Goal: Task Accomplishment & Management: Manage account settings

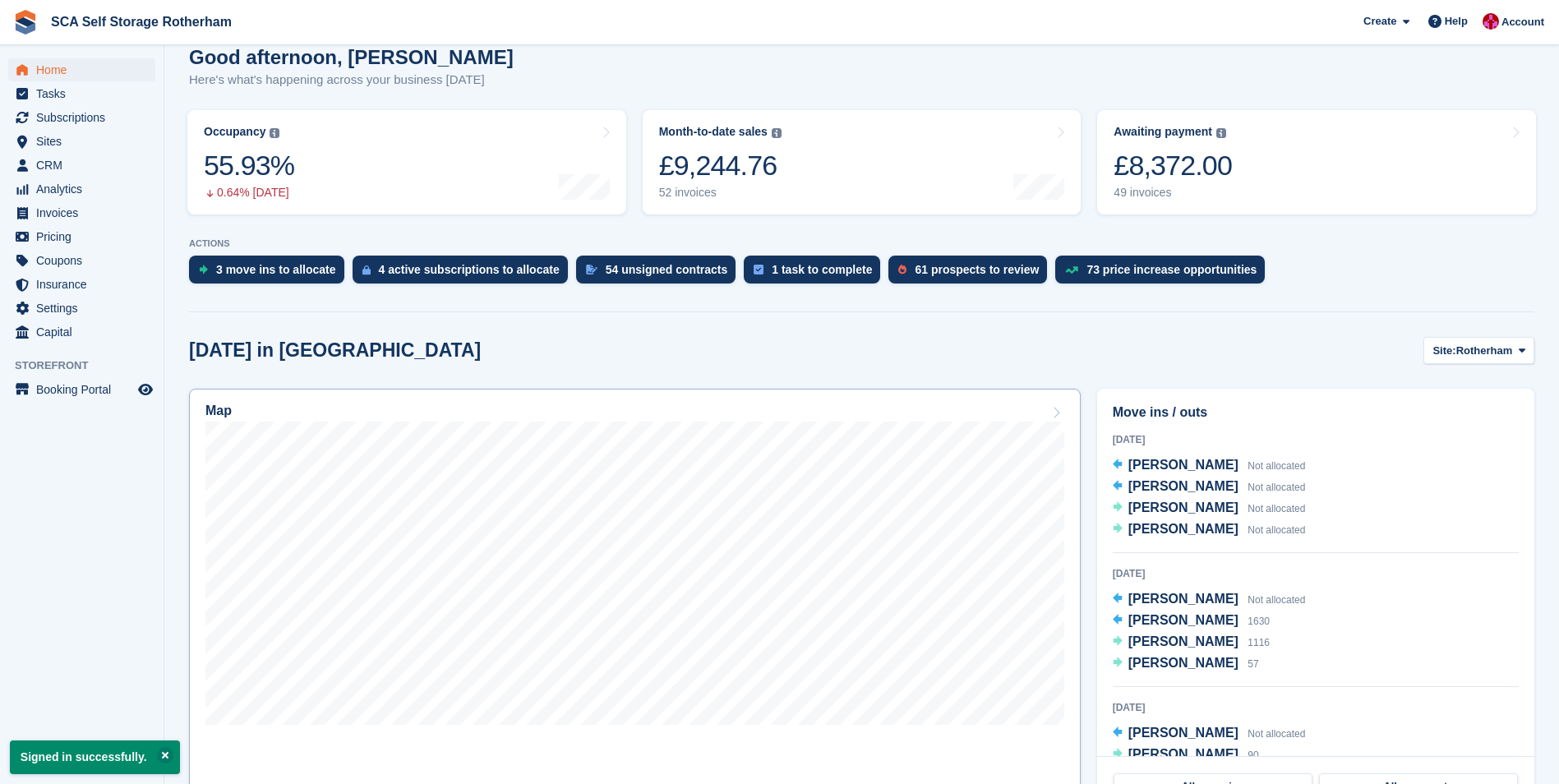
scroll to position [164, 0]
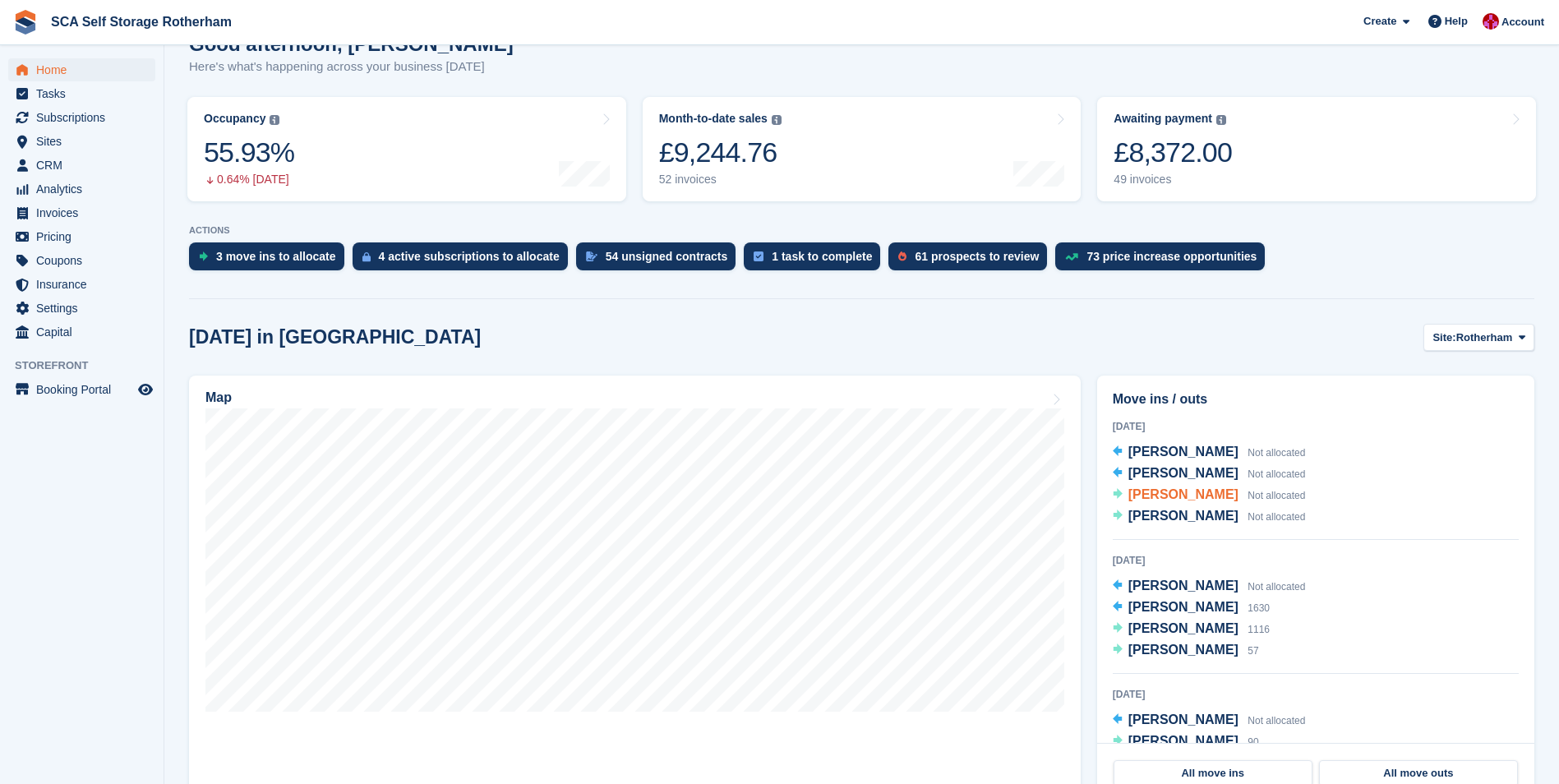
click at [1187, 498] on span "[PERSON_NAME]" at bounding box center [1184, 493] width 111 height 14
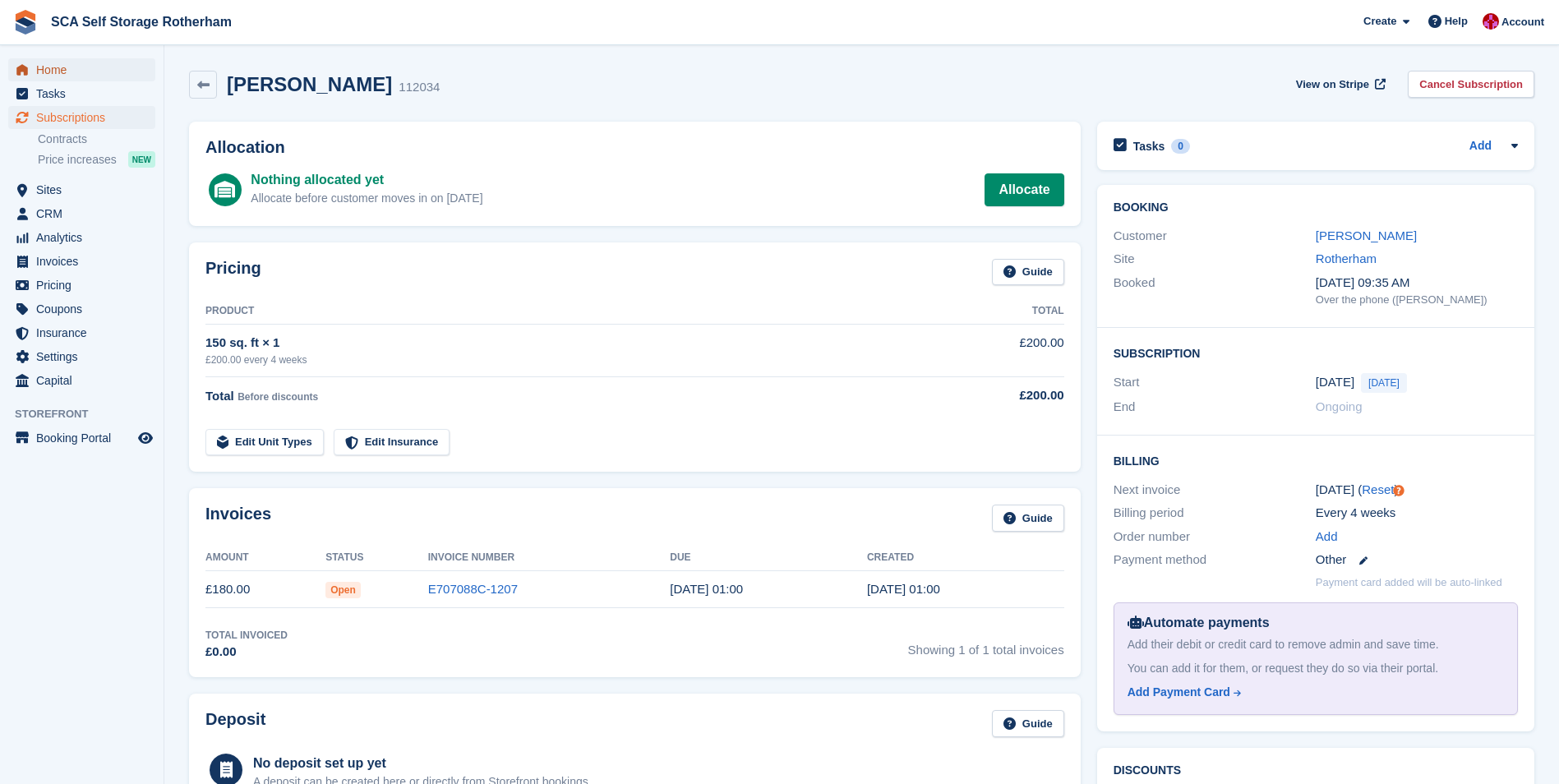
click at [93, 74] on span "Home" at bounding box center [85, 70] width 98 height 23
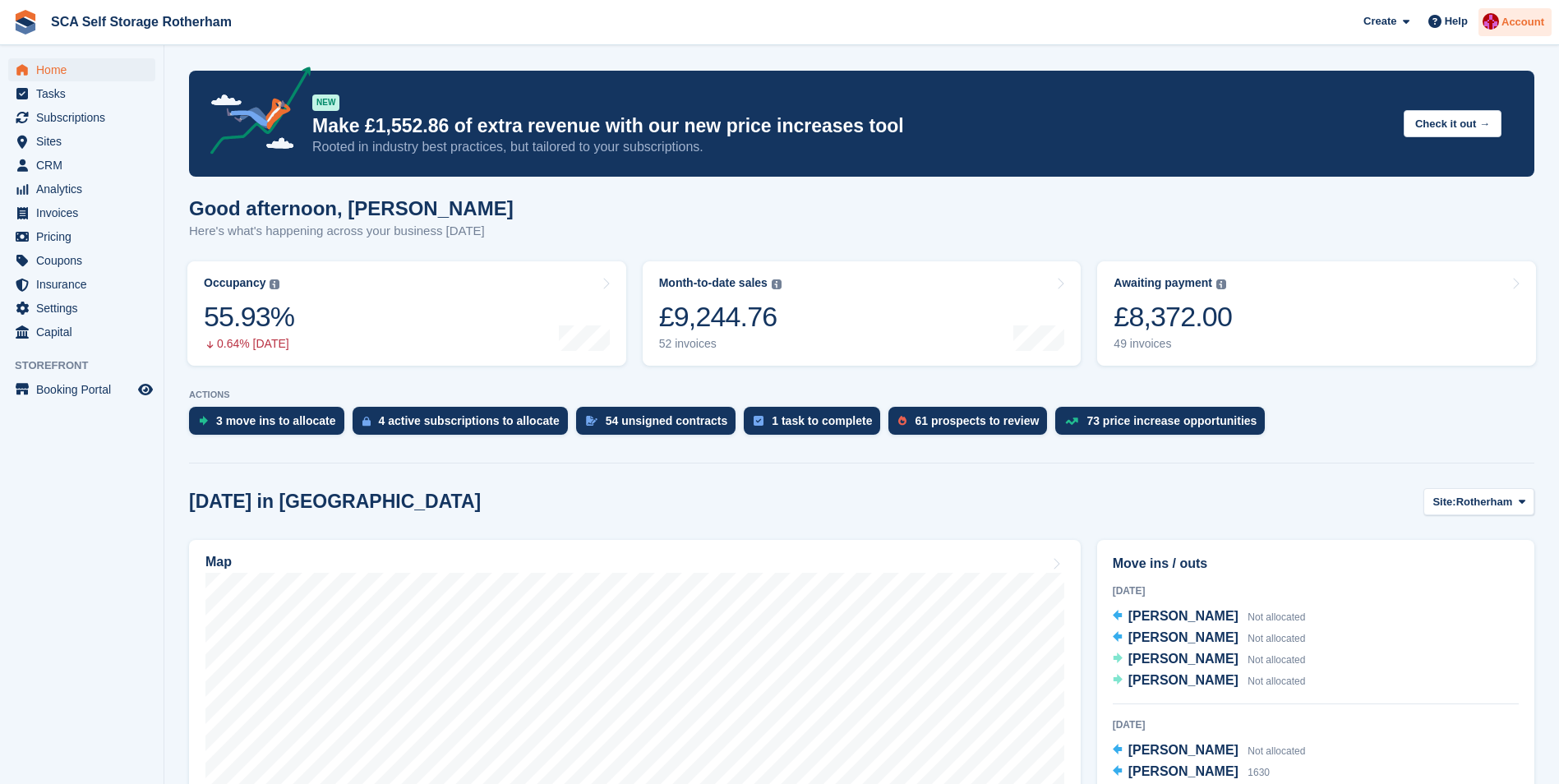
click at [1526, 27] on span "Account" at bounding box center [1522, 22] width 43 height 16
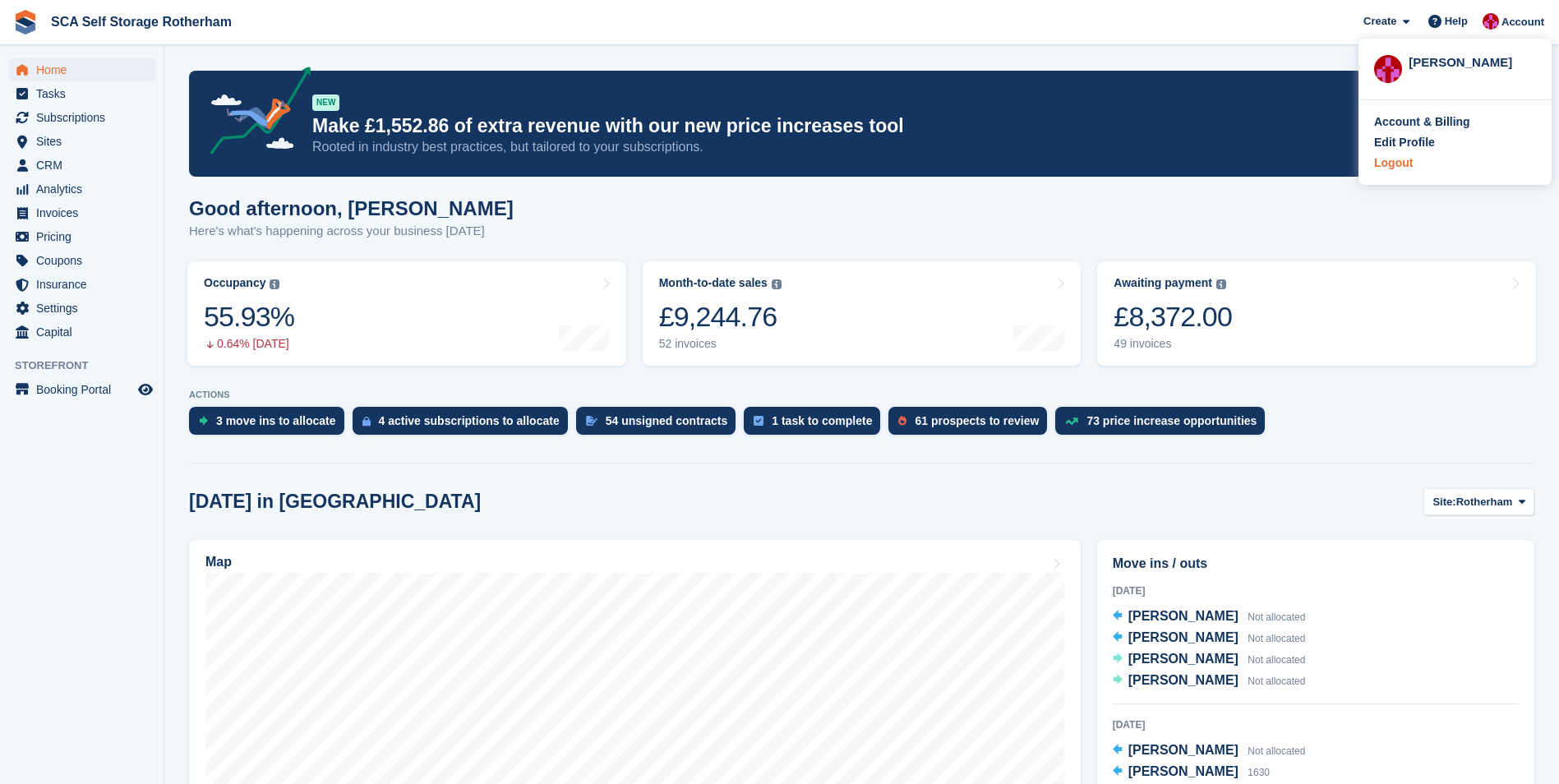
click at [1398, 160] on div "Logout" at bounding box center [1393, 163] width 39 height 17
